Goal: Find contact information: Find contact information

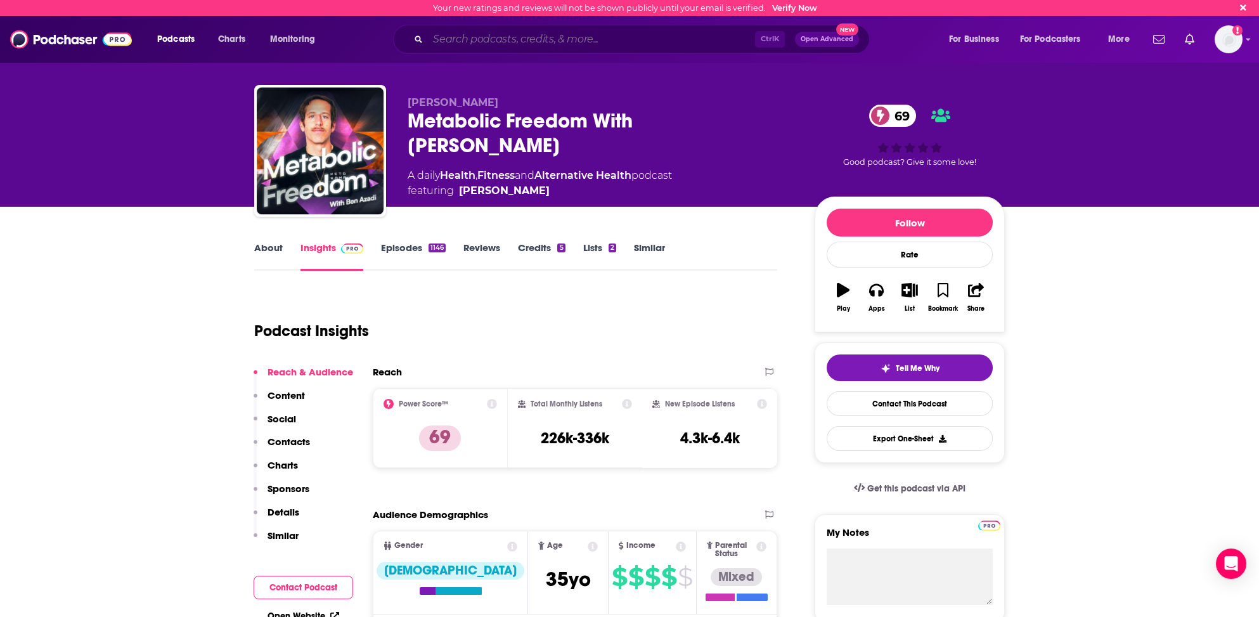
click at [458, 35] on input "Search podcasts, credits, & more..." at bounding box center [591, 39] width 327 height 20
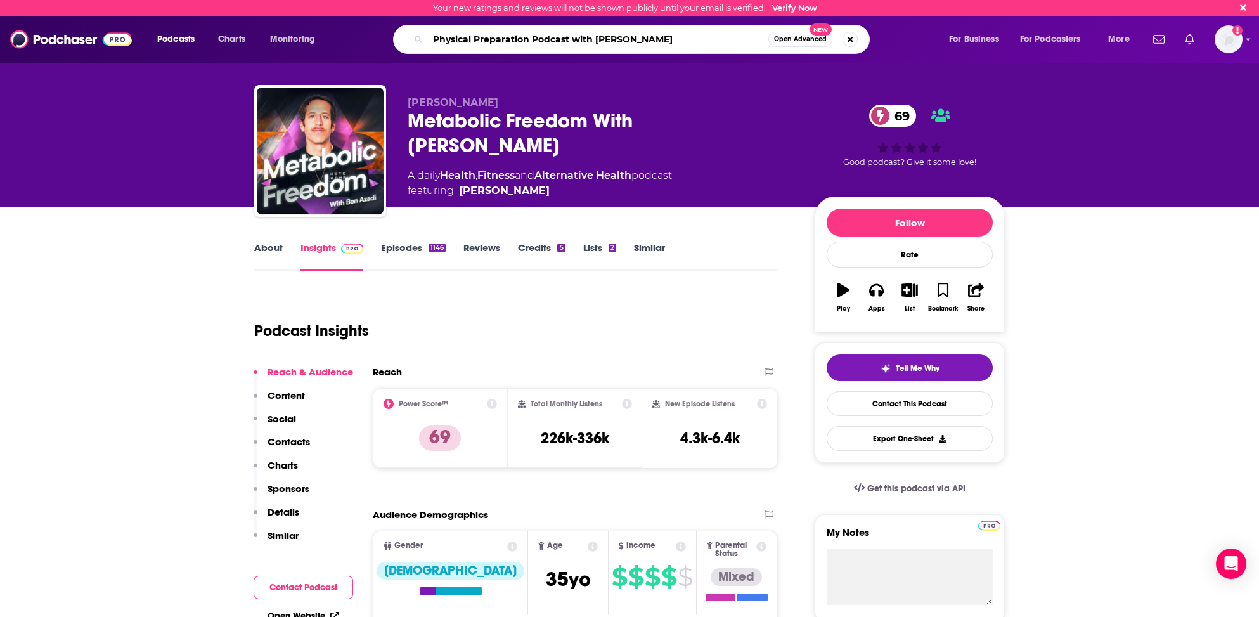
type input "Physical Preparation Podcast with [PERSON_NAME]"
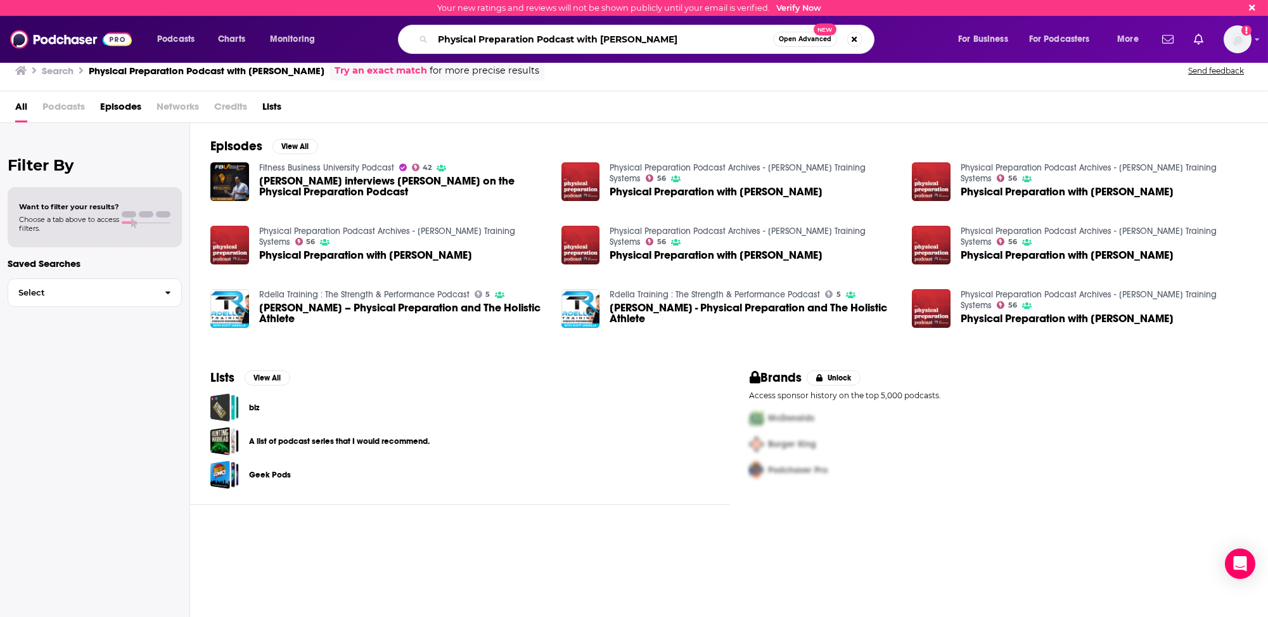
click at [677, 37] on input "Physical Preparation Podcast with [PERSON_NAME]" at bounding box center [603, 39] width 340 height 20
type input "Physical Preparation"
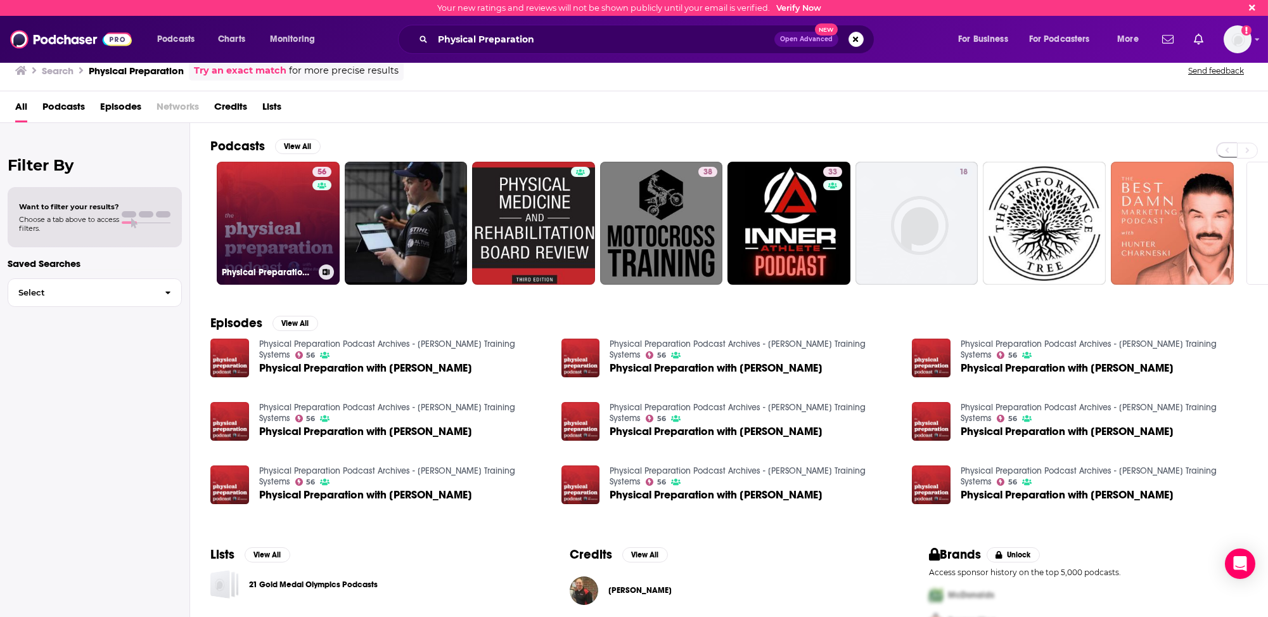
click at [231, 231] on link "56 Physical Preparation Podcast Archives - [PERSON_NAME] Training Systems" at bounding box center [278, 223] width 123 height 123
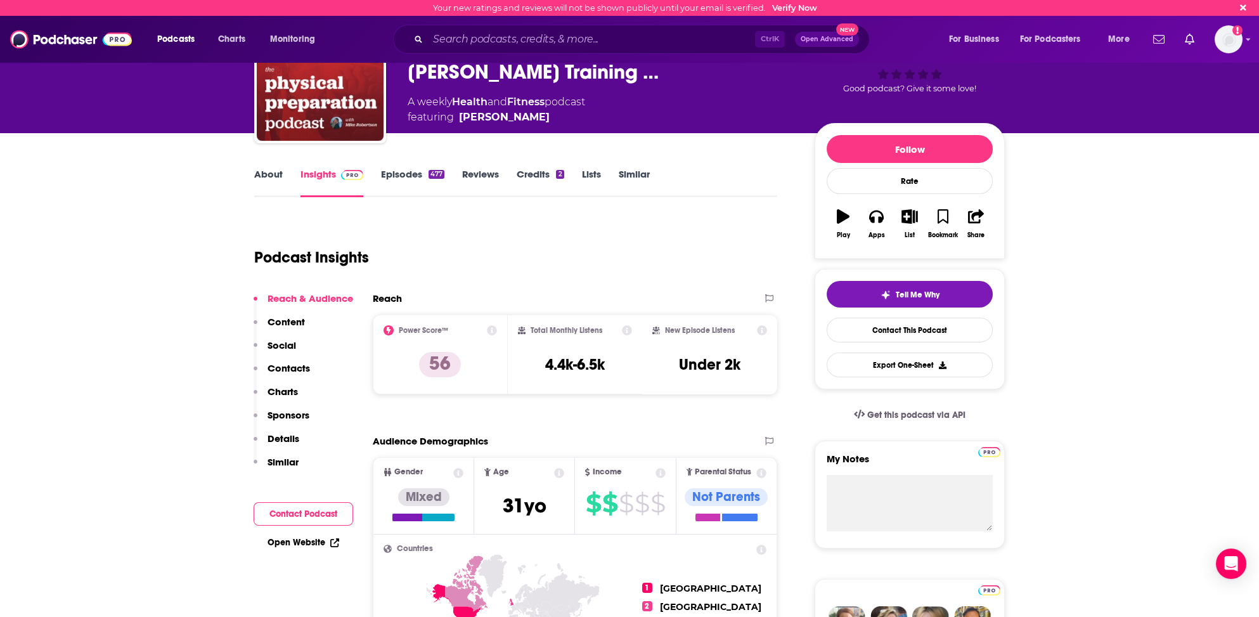
scroll to position [127, 0]
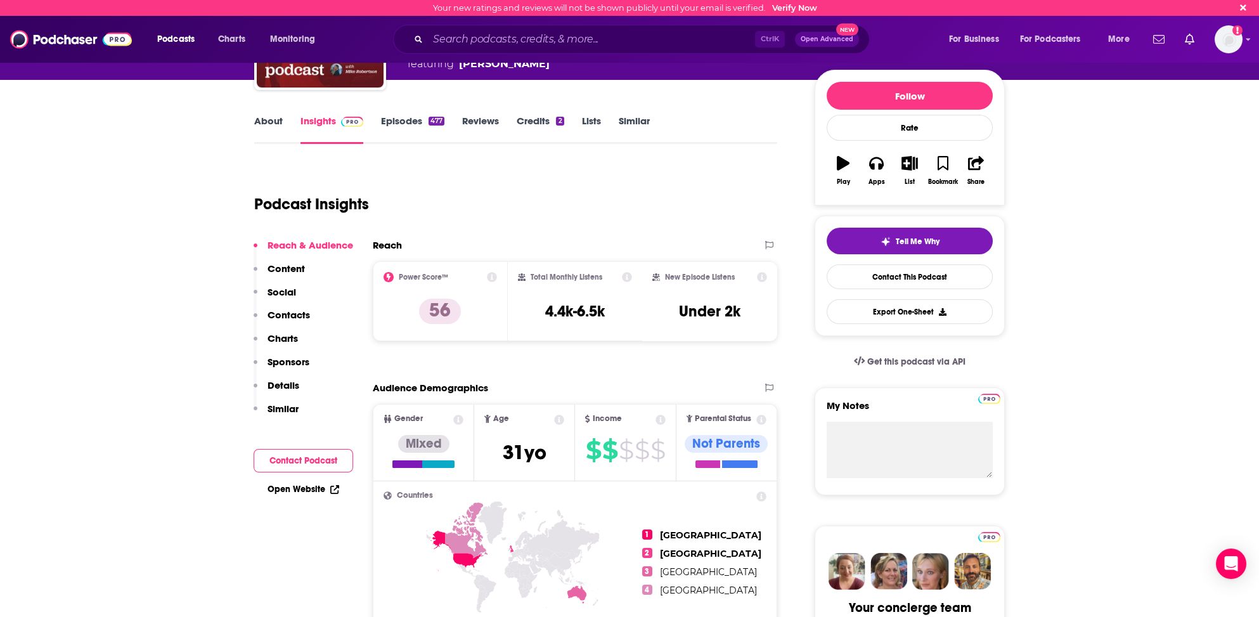
click at [294, 313] on p "Contacts" at bounding box center [288, 315] width 42 height 12
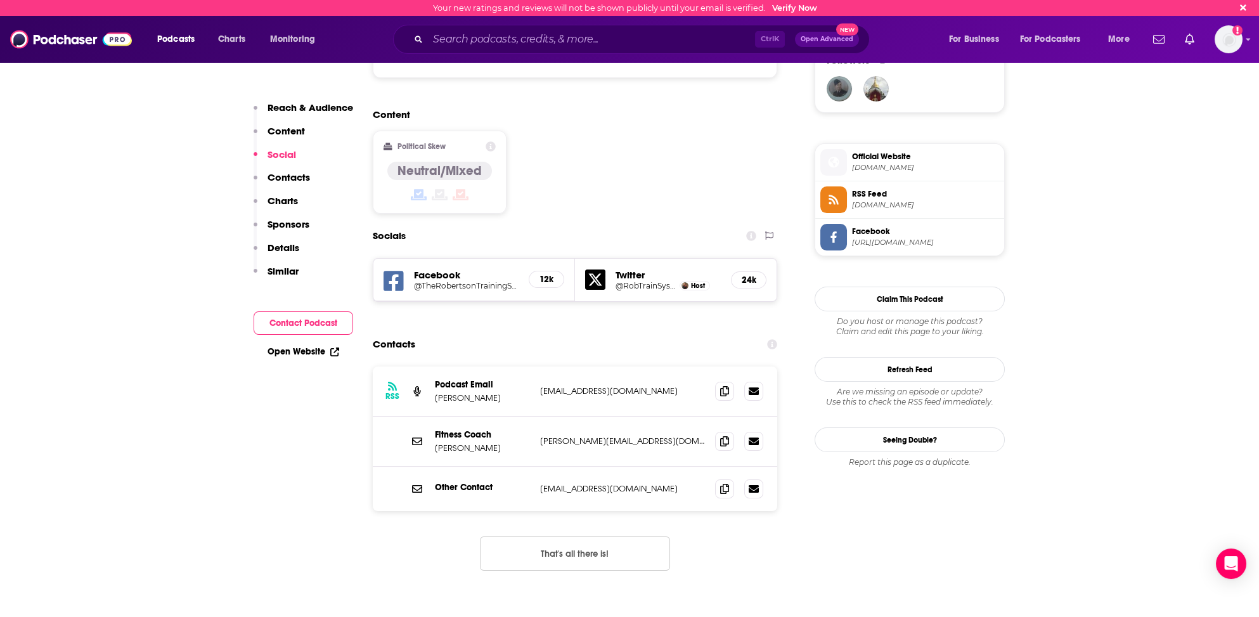
scroll to position [916, 0]
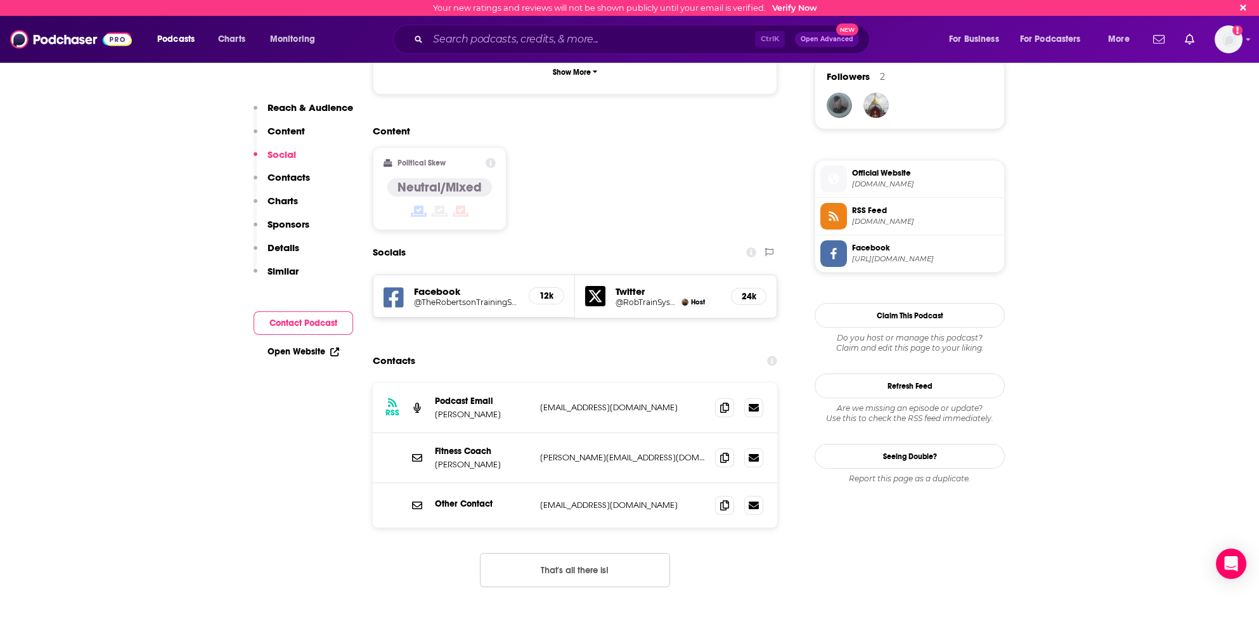
click at [322, 105] on p "Reach & Audience" at bounding box center [310, 107] width 86 height 12
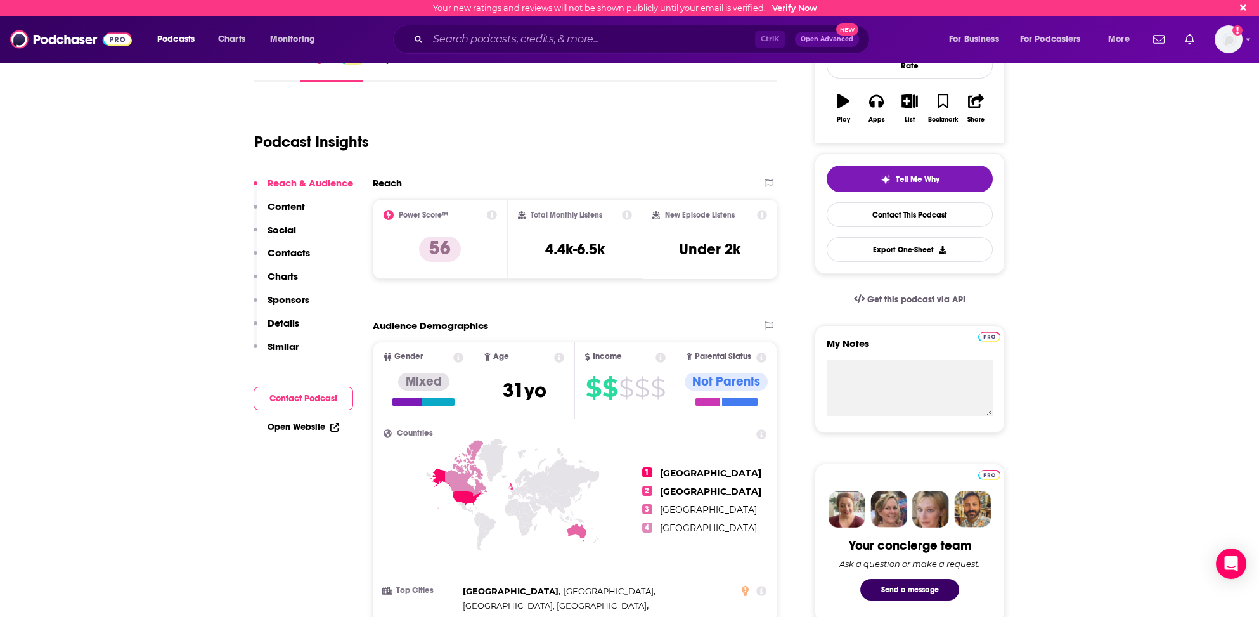
scroll to position [188, 0]
